Goal: Information Seeking & Learning: Learn about a topic

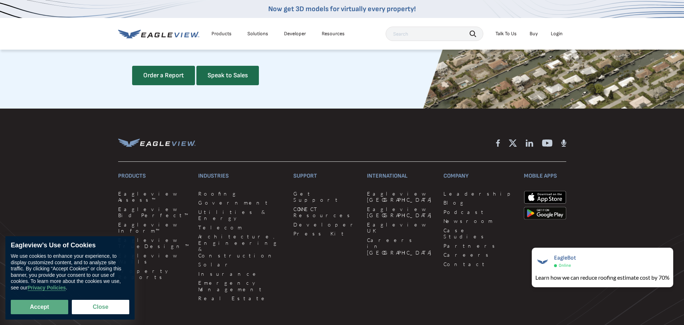
scroll to position [1975, 0]
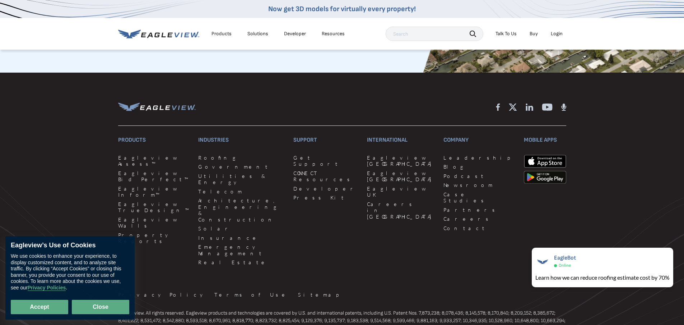
click at [109, 304] on button "Close" at bounding box center [100, 306] width 57 height 14
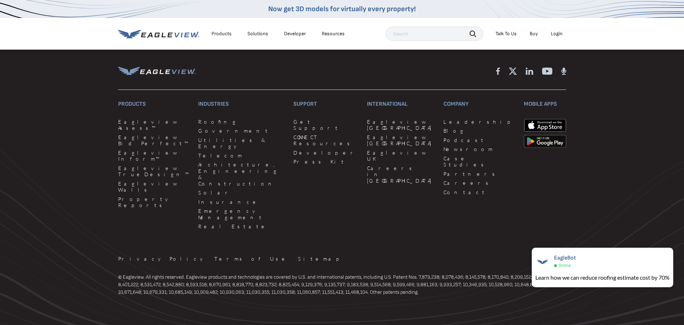
scroll to position [2031, 0]
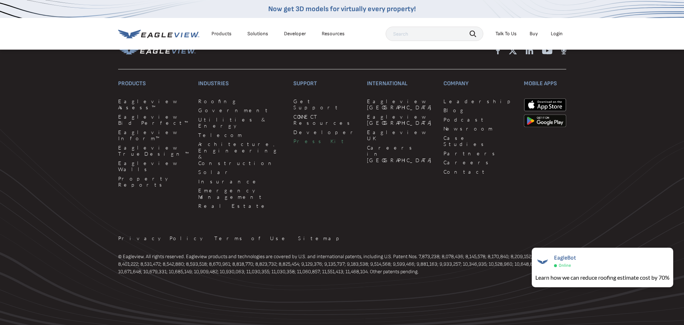
click at [293, 144] on link "Press Kit" at bounding box center [325, 141] width 65 height 6
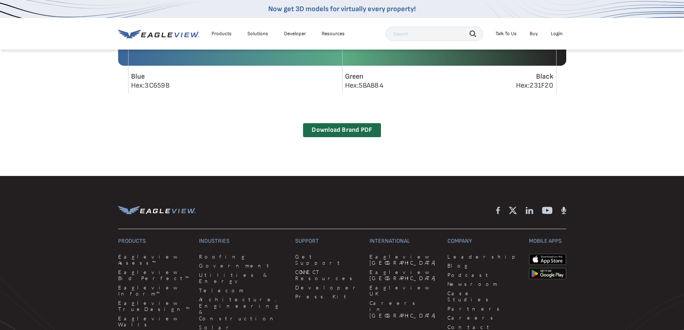
scroll to position [921, 0]
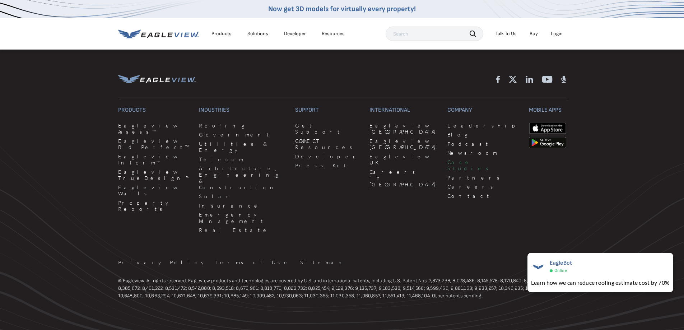
click at [447, 162] on link "Case Studies" at bounding box center [483, 165] width 73 height 13
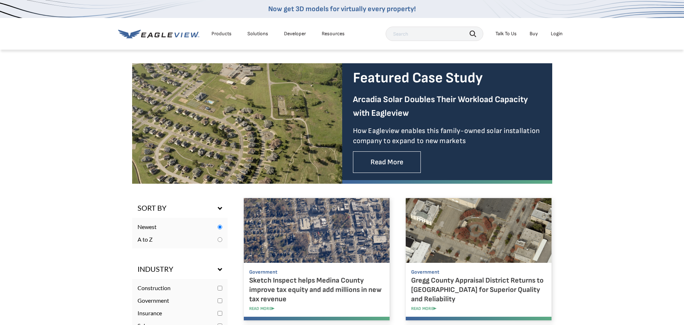
scroll to position [144, 0]
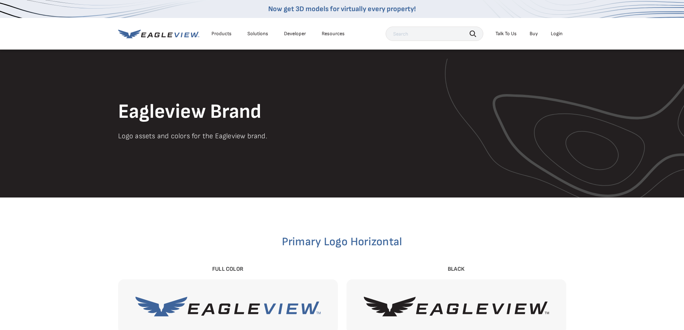
click at [161, 39] on div "Products Solutions Developer Resources" at bounding box center [233, 34] width 230 height 14
click at [161, 34] on icon at bounding box center [158, 33] width 81 height 9
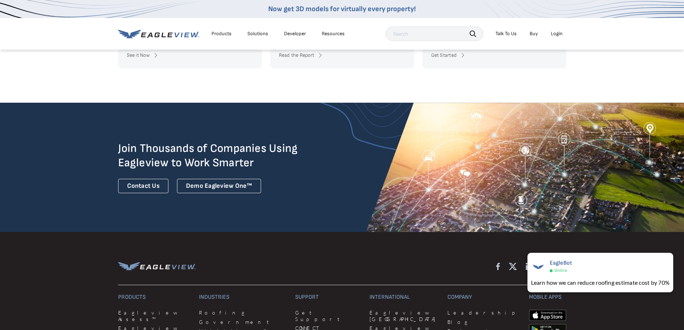
scroll to position [1831, 0]
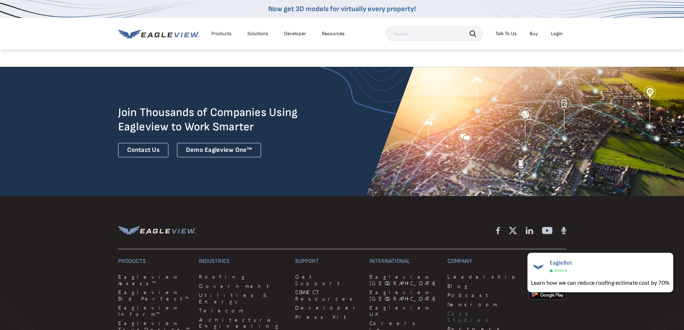
click at [447, 310] on link "Case Studies" at bounding box center [483, 316] width 73 height 13
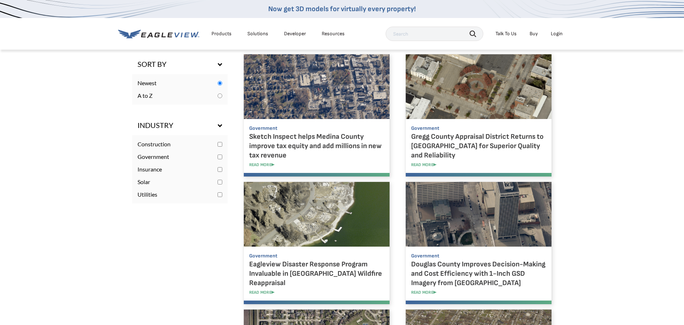
scroll to position [359, 0]
